Goal: Task Accomplishment & Management: Complete application form

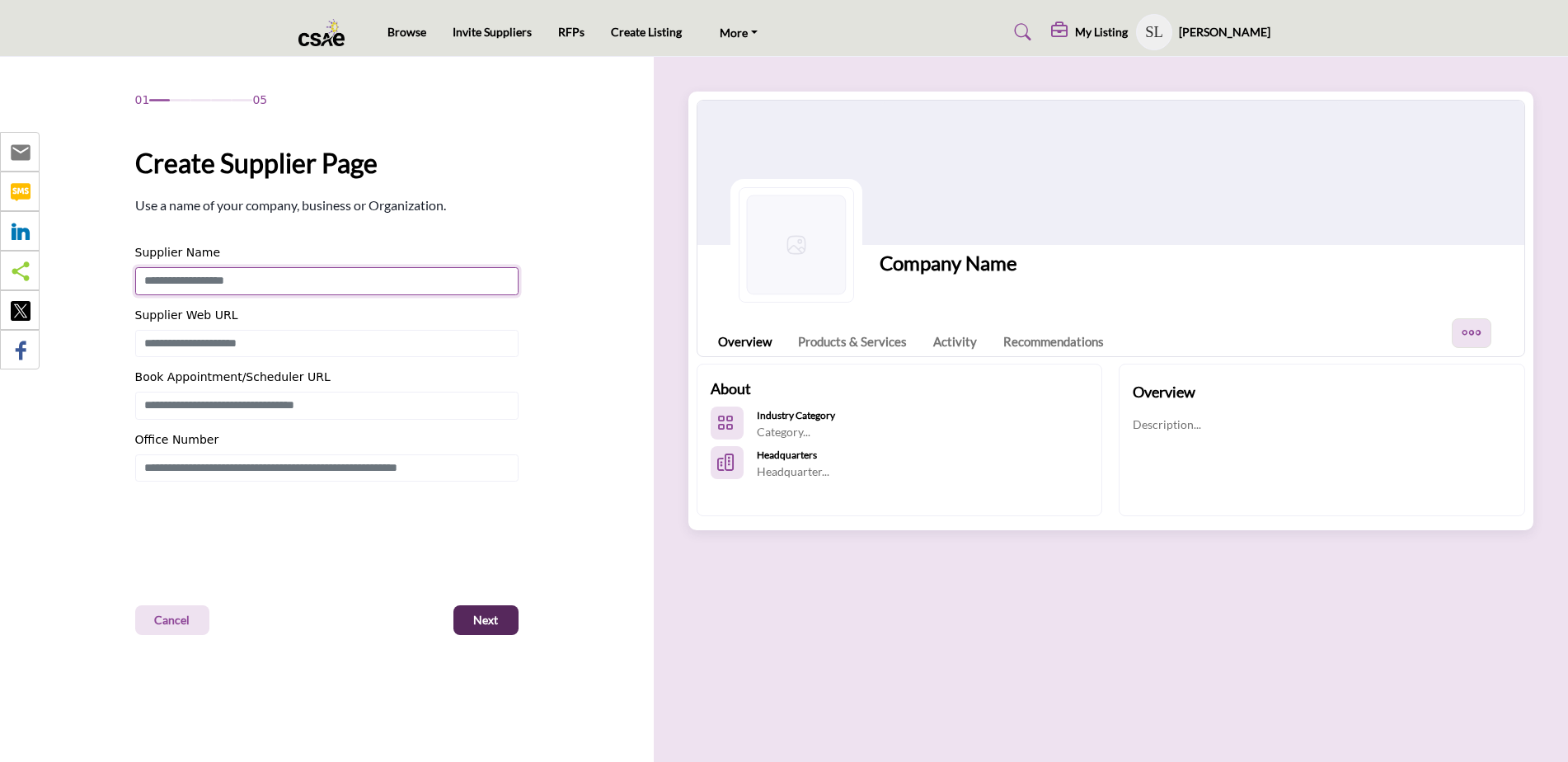
click at [365, 279] on input "Enter Supplier Name" at bounding box center [326, 281] width 383 height 28
type input "**********"
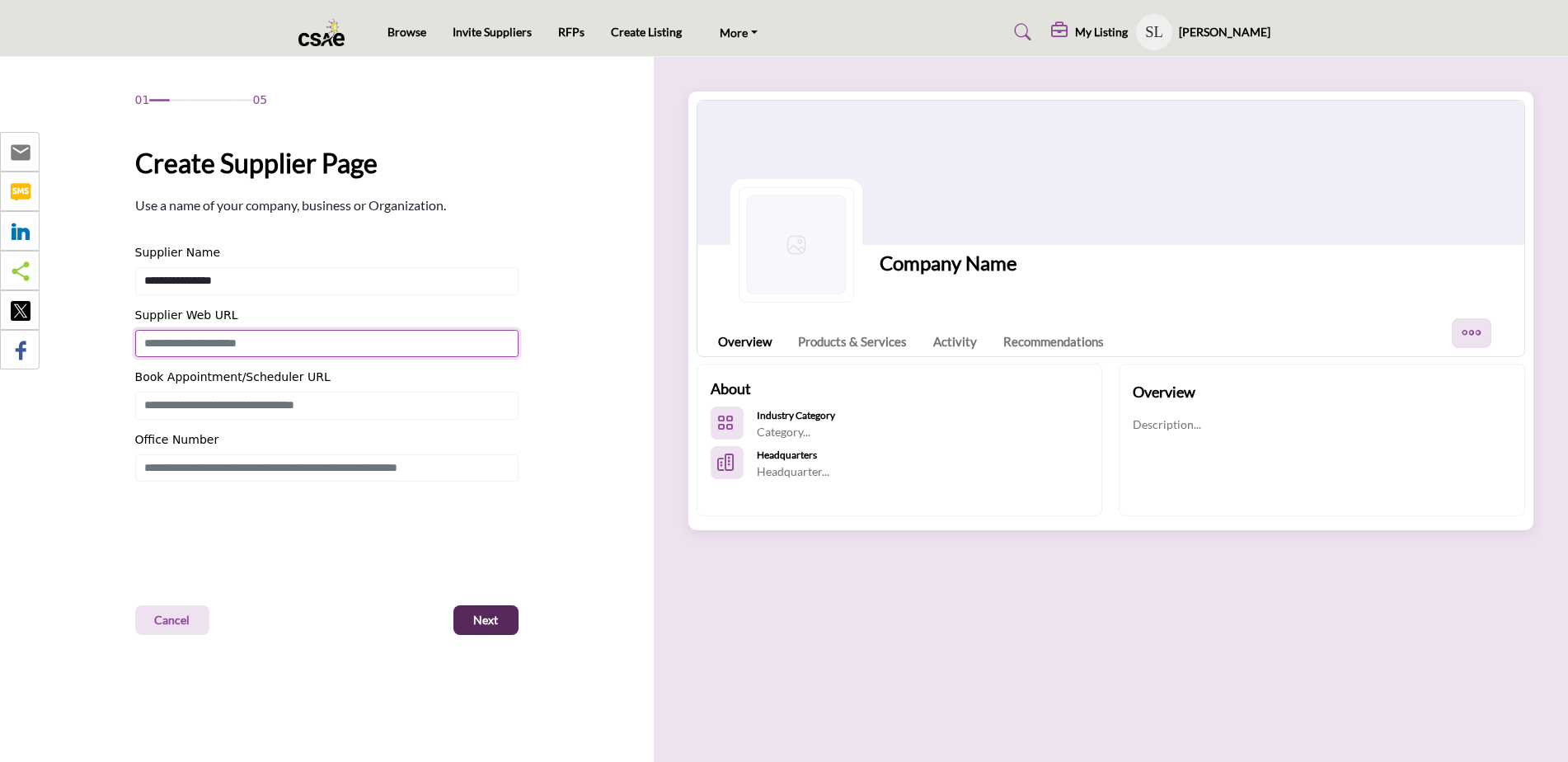
click at [388, 335] on input "Enter Supplier Web URL" at bounding box center [326, 344] width 383 height 28
drag, startPoint x: 359, startPoint y: 345, endPoint x: 139, endPoint y: 337, distance: 220.1
click at [95, 338] on div "01 05 Create Supplier Page Supplier Name Office Number" at bounding box center [326, 363] width 602 height 543
click at [243, 402] on input "Enter Book Appointment/Scheduler URL" at bounding box center [326, 406] width 383 height 28
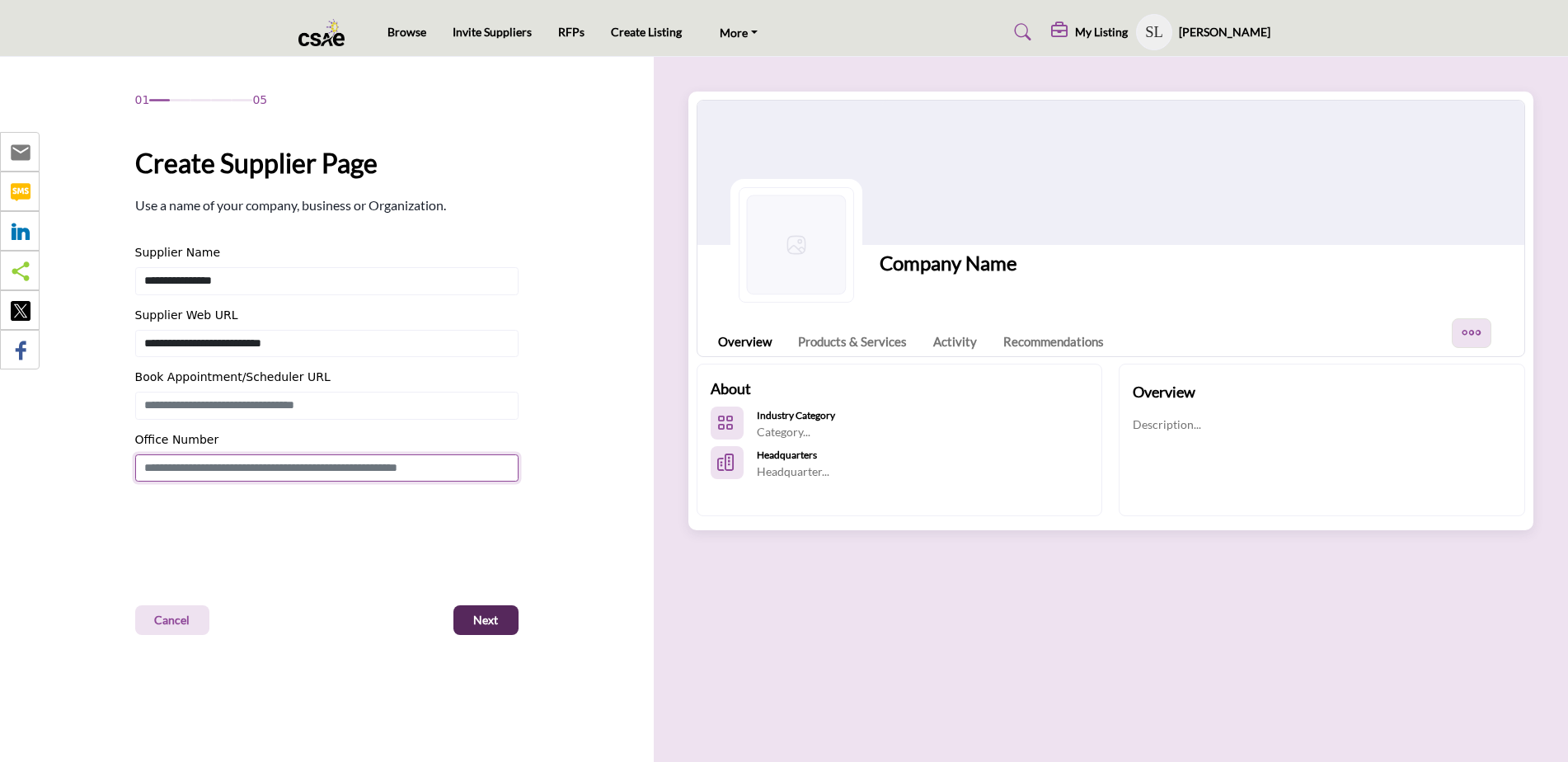
click at [259, 461] on input "Enter Office Number Include country code e.g. +1.987.654.3210" at bounding box center [326, 468] width 383 height 28
click at [254, 408] on input "Enter Book Appointment/Scheduler URL" at bounding box center [326, 406] width 383 height 28
click at [486, 621] on span "Next" at bounding box center [485, 621] width 25 height 17
type input "**********"
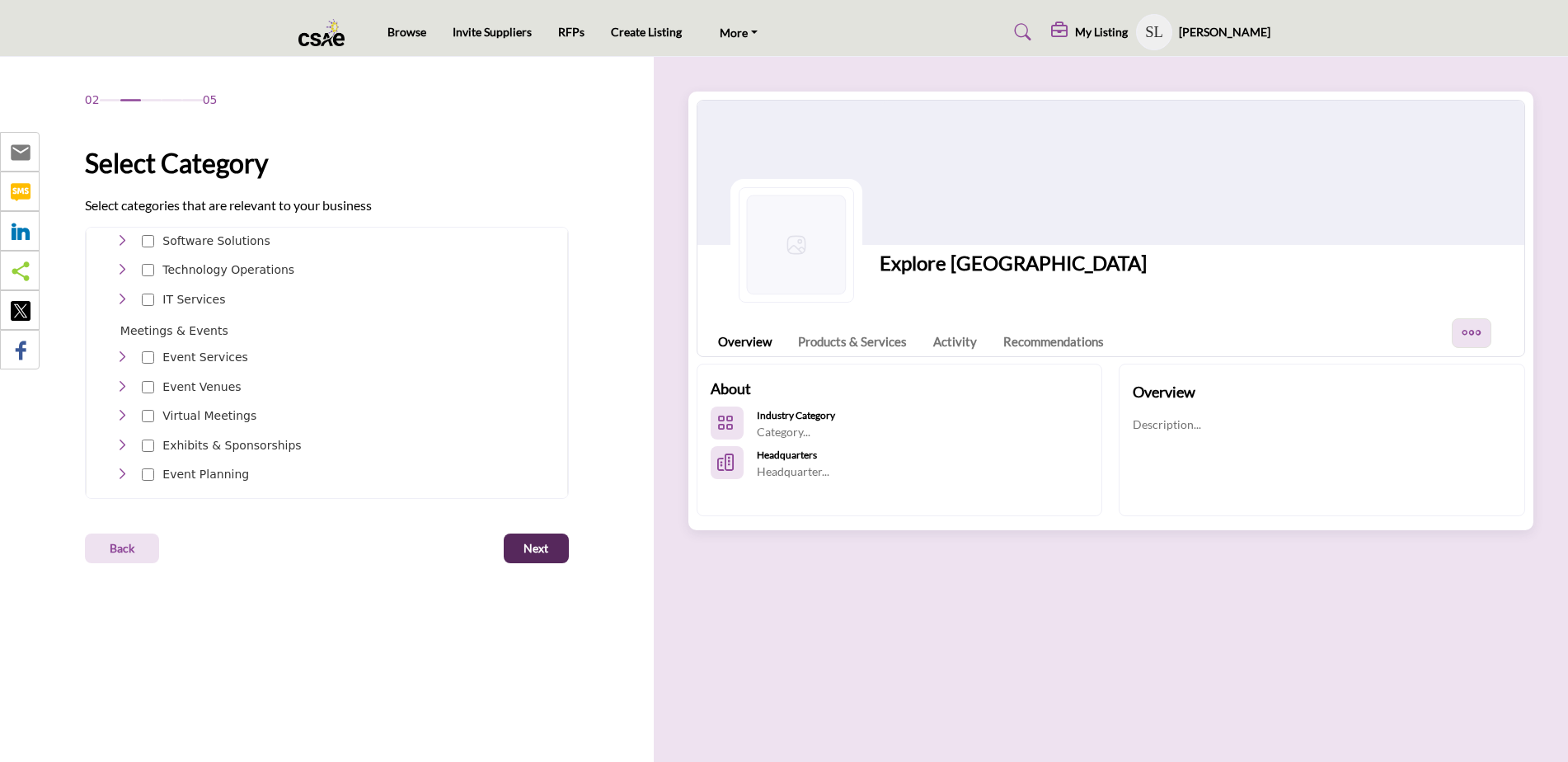
scroll to position [165, 0]
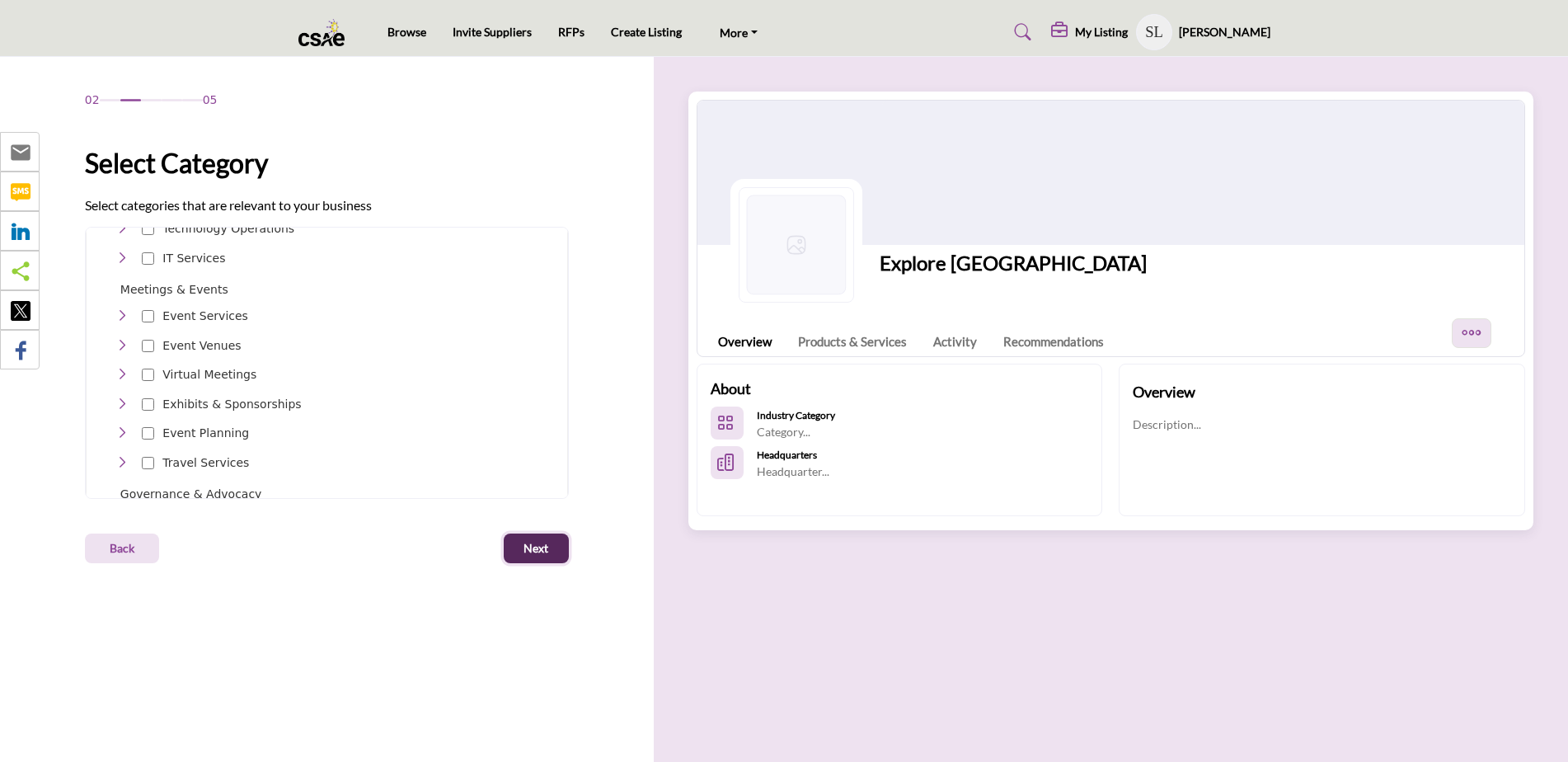
click at [524, 542] on span "Next" at bounding box center [536, 549] width 25 height 17
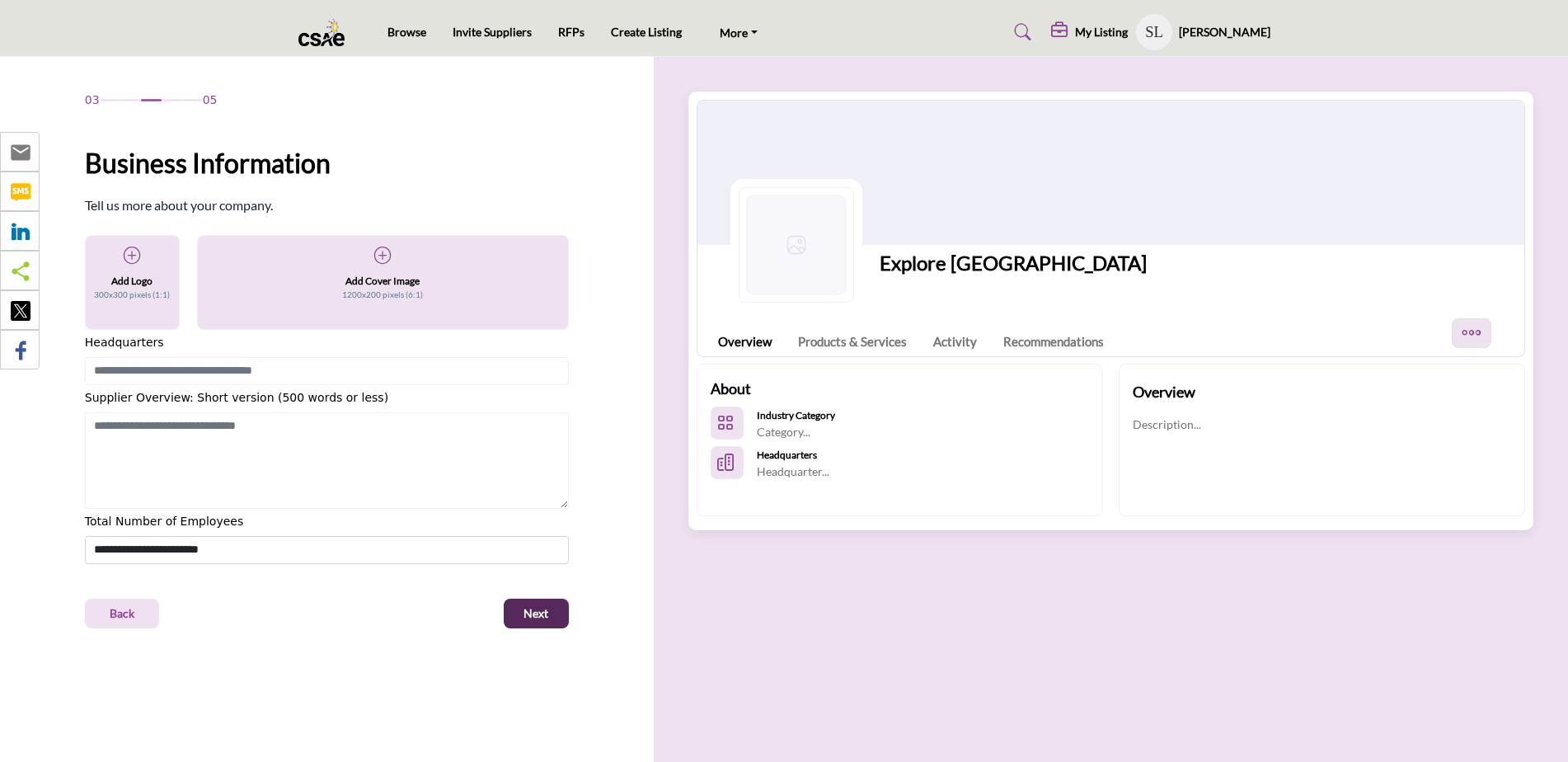
click at [114, 277] on h5 "Add Logo" at bounding box center [132, 281] width 41 height 15
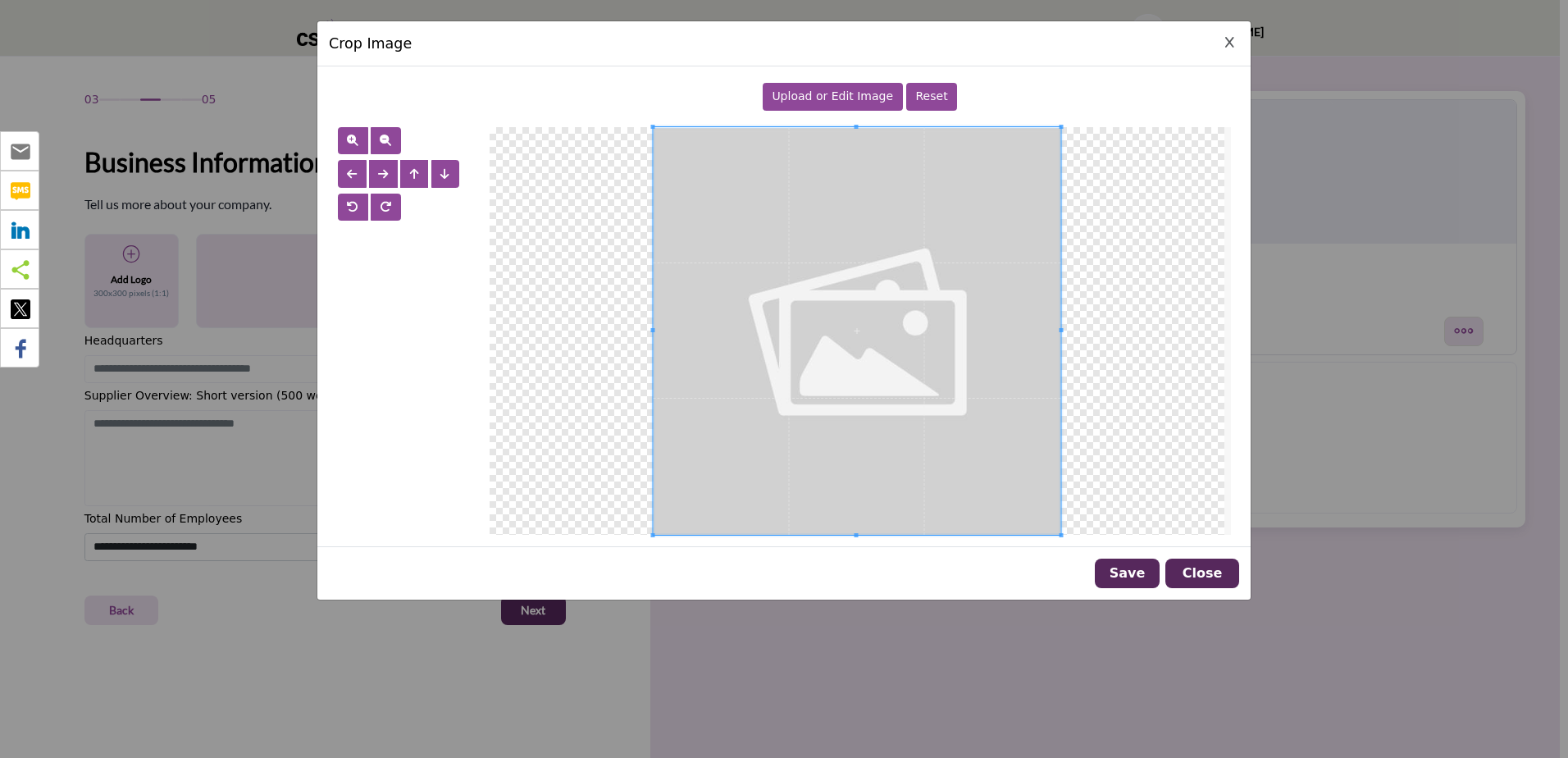
click at [823, 97] on span "Upload or Edit Image" at bounding box center [832, 96] width 121 height 13
click at [808, 91] on span "Upload or Edit Image" at bounding box center [832, 96] width 121 height 13
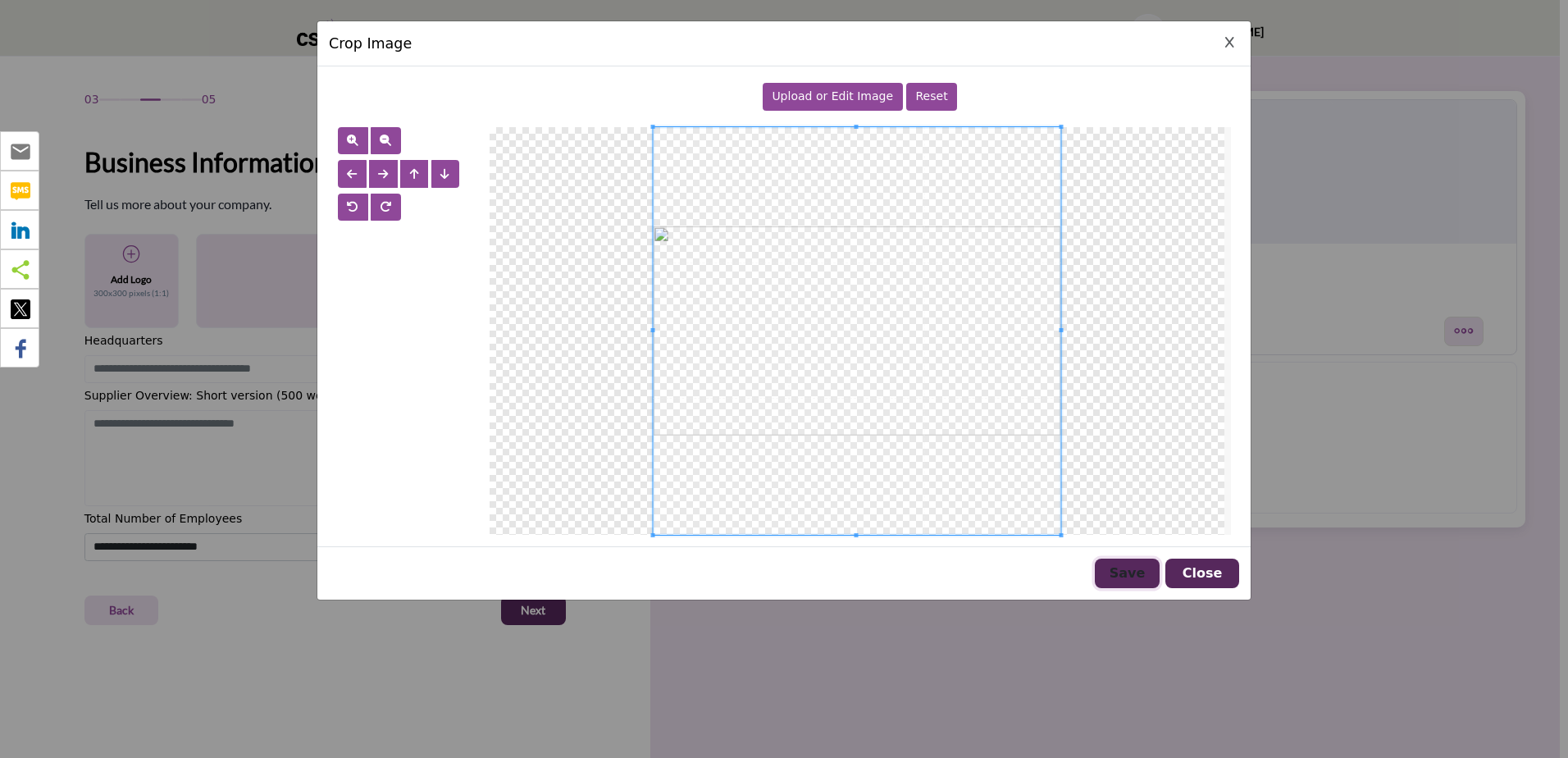
click at [1139, 572] on button "Save" at bounding box center [1127, 574] width 65 height 30
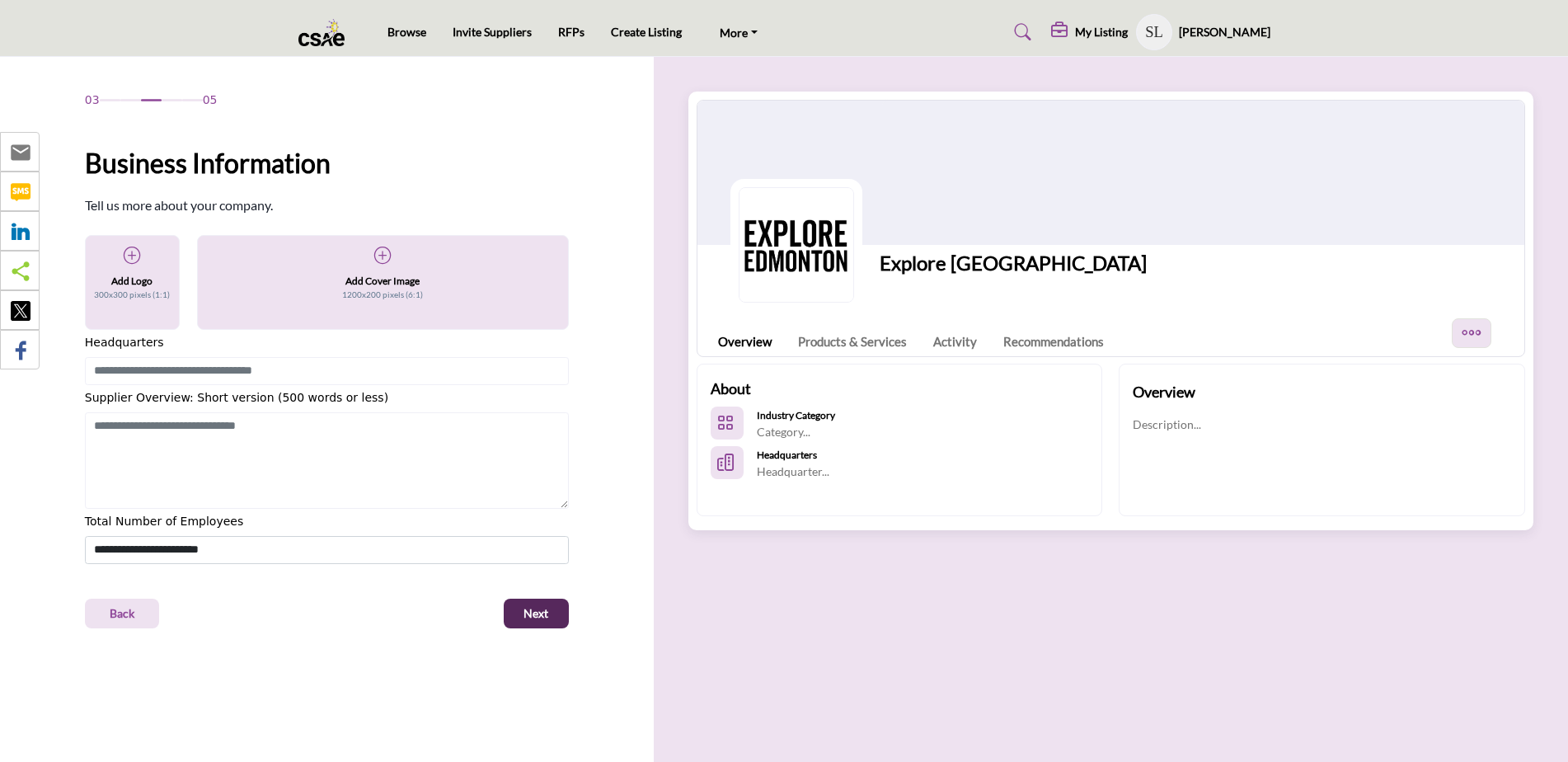
click at [355, 256] on div "Add Cover Image 1200x200 pixels (6:1)" at bounding box center [383, 274] width 340 height 57
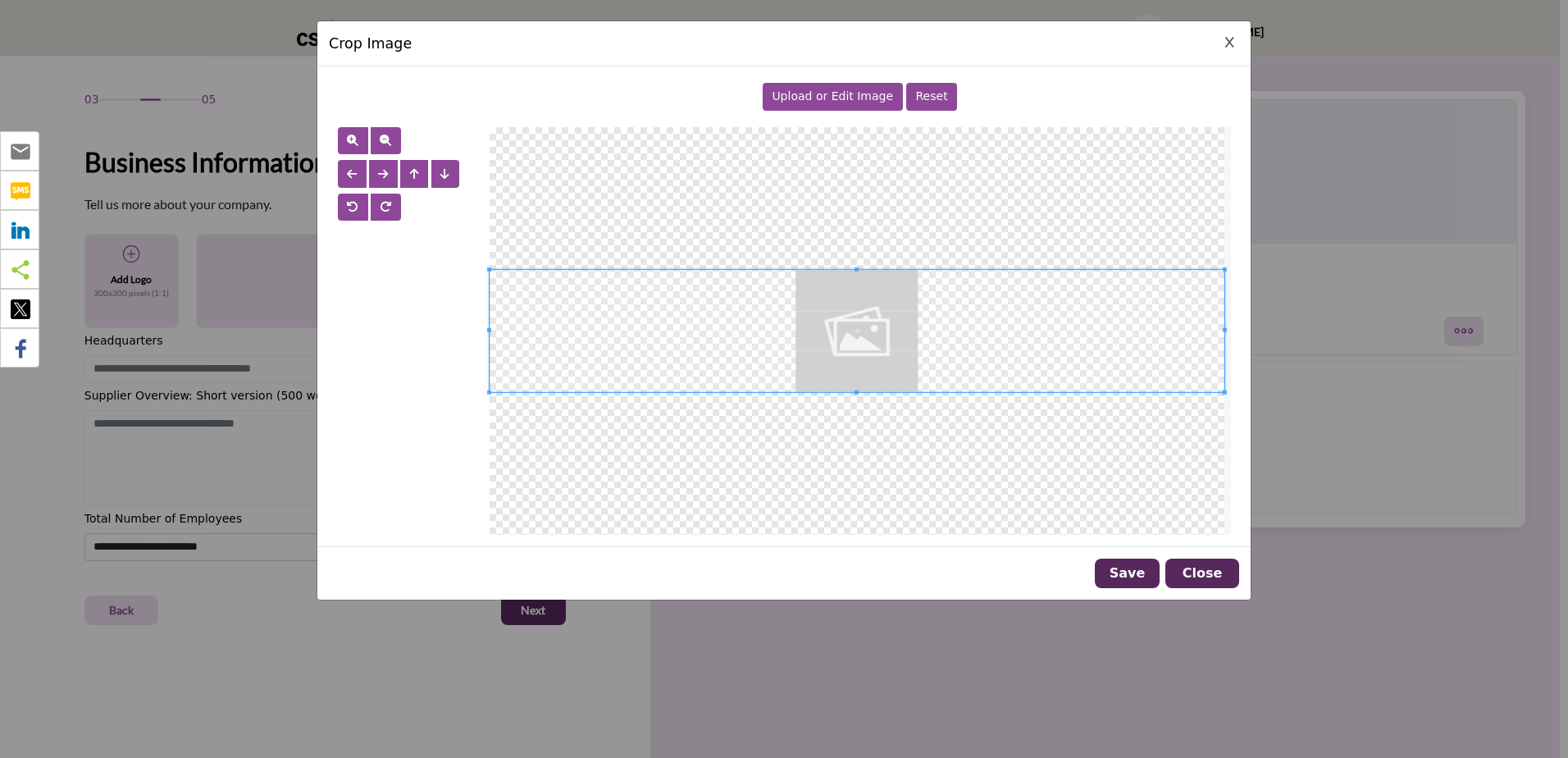
click at [873, 95] on span "Upload or Edit Image" at bounding box center [832, 96] width 121 height 13
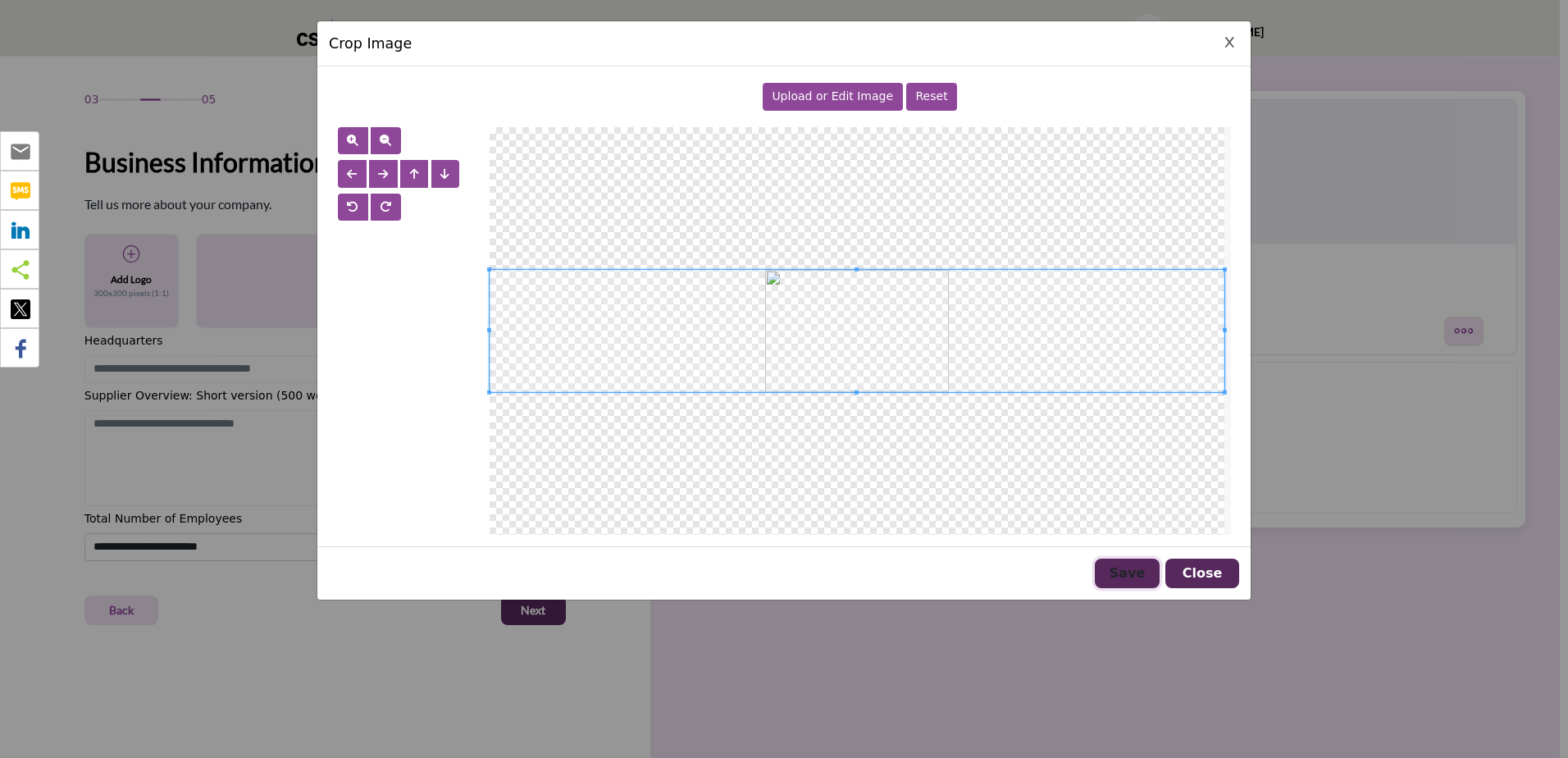
click at [1134, 575] on button "Save" at bounding box center [1127, 574] width 65 height 30
